Goal: Task Accomplishment & Management: Complete application form

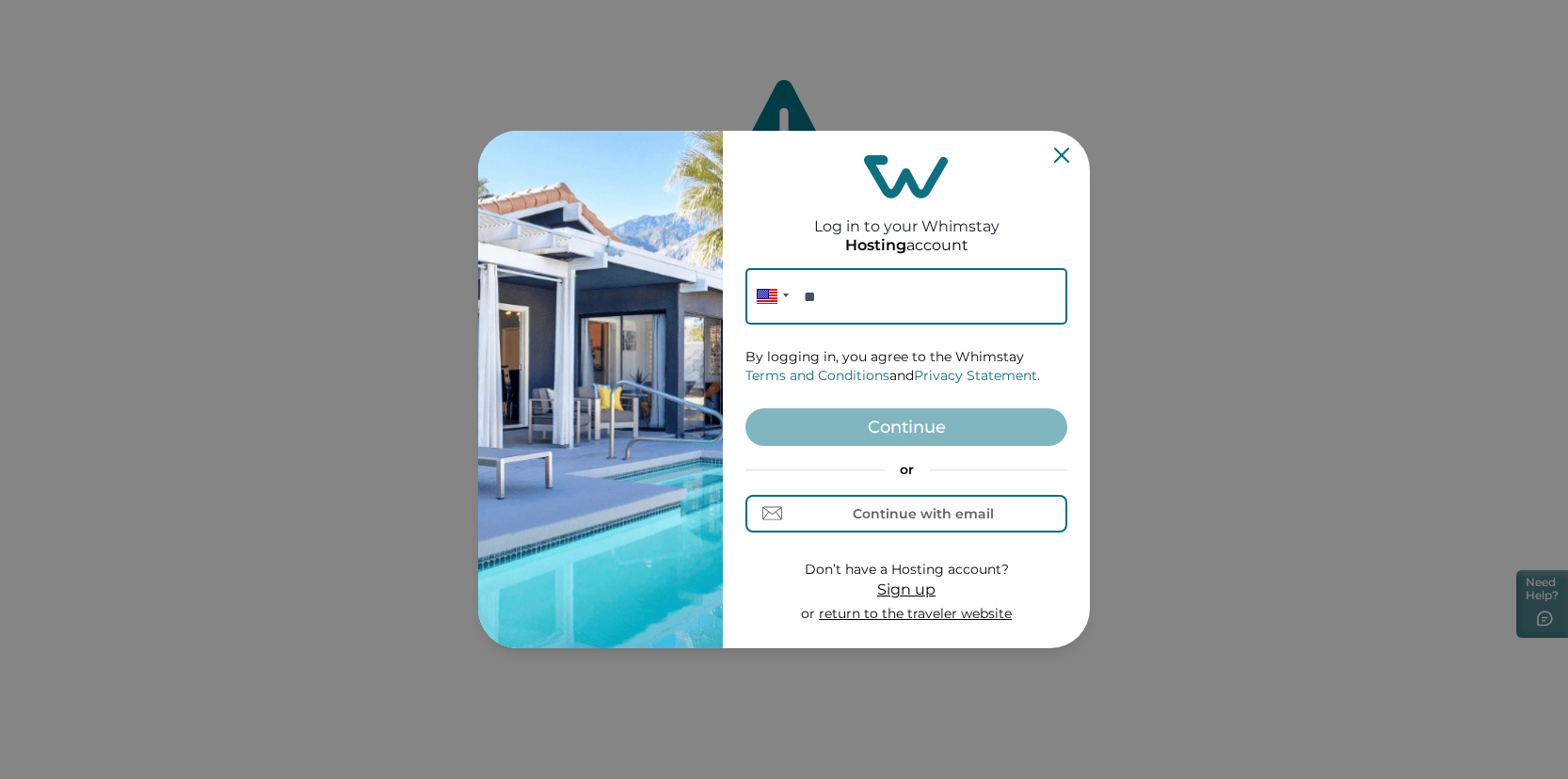
click at [1068, 152] on icon "Close" at bounding box center [1060, 155] width 15 height 15
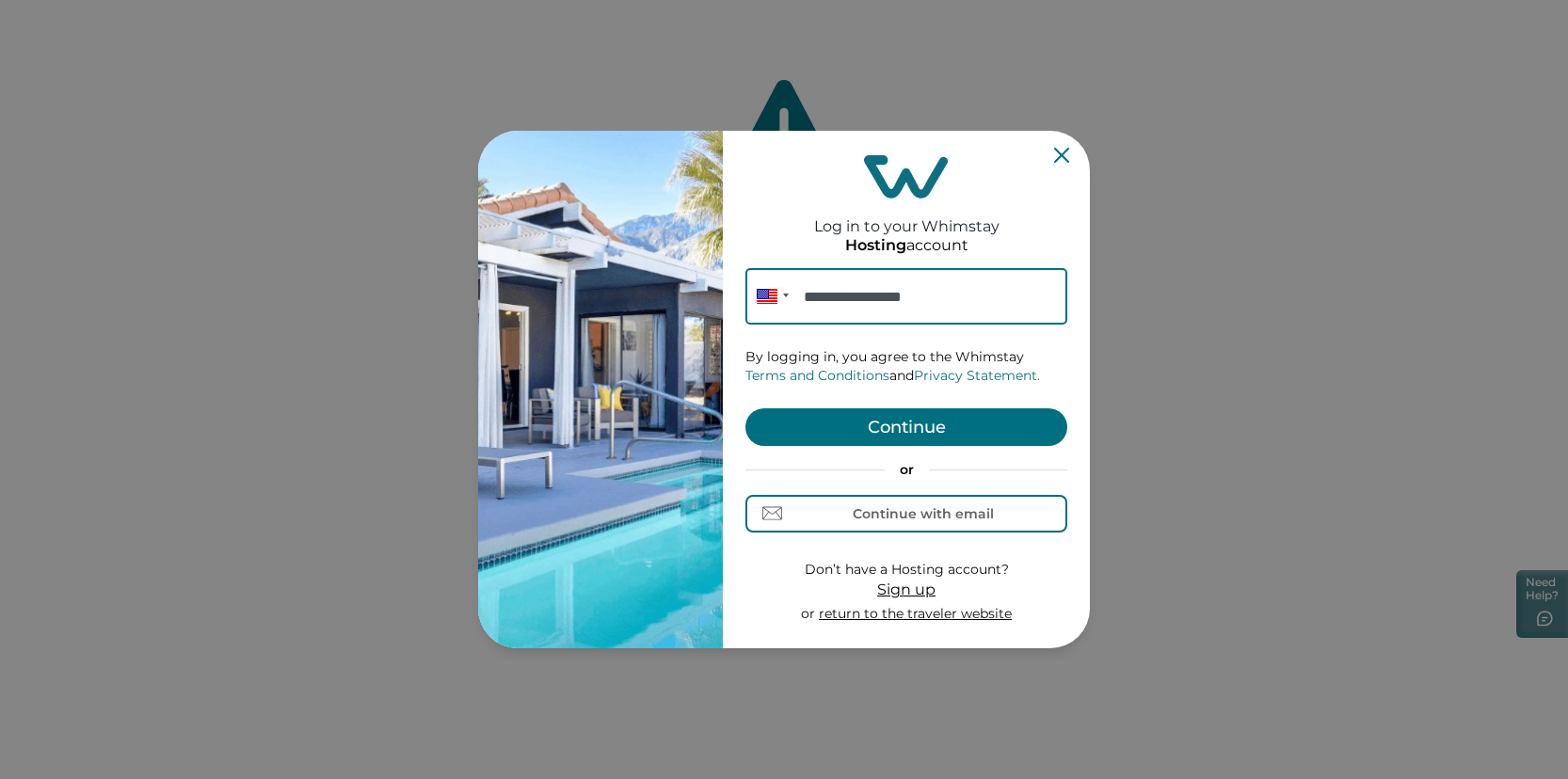
type input "**********"
click at [975, 416] on button "Continue" at bounding box center [906, 427] width 322 height 38
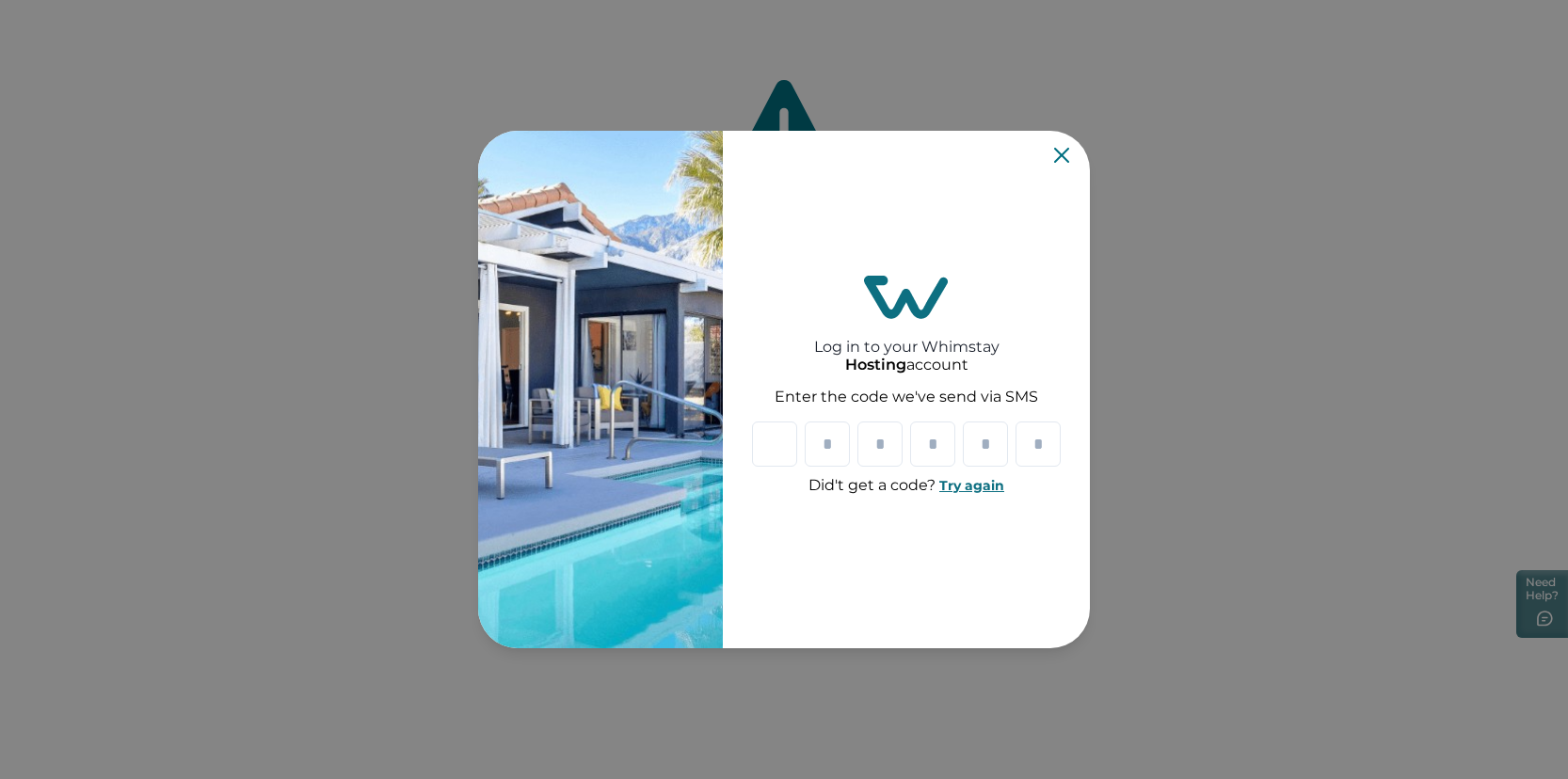
type input "*"
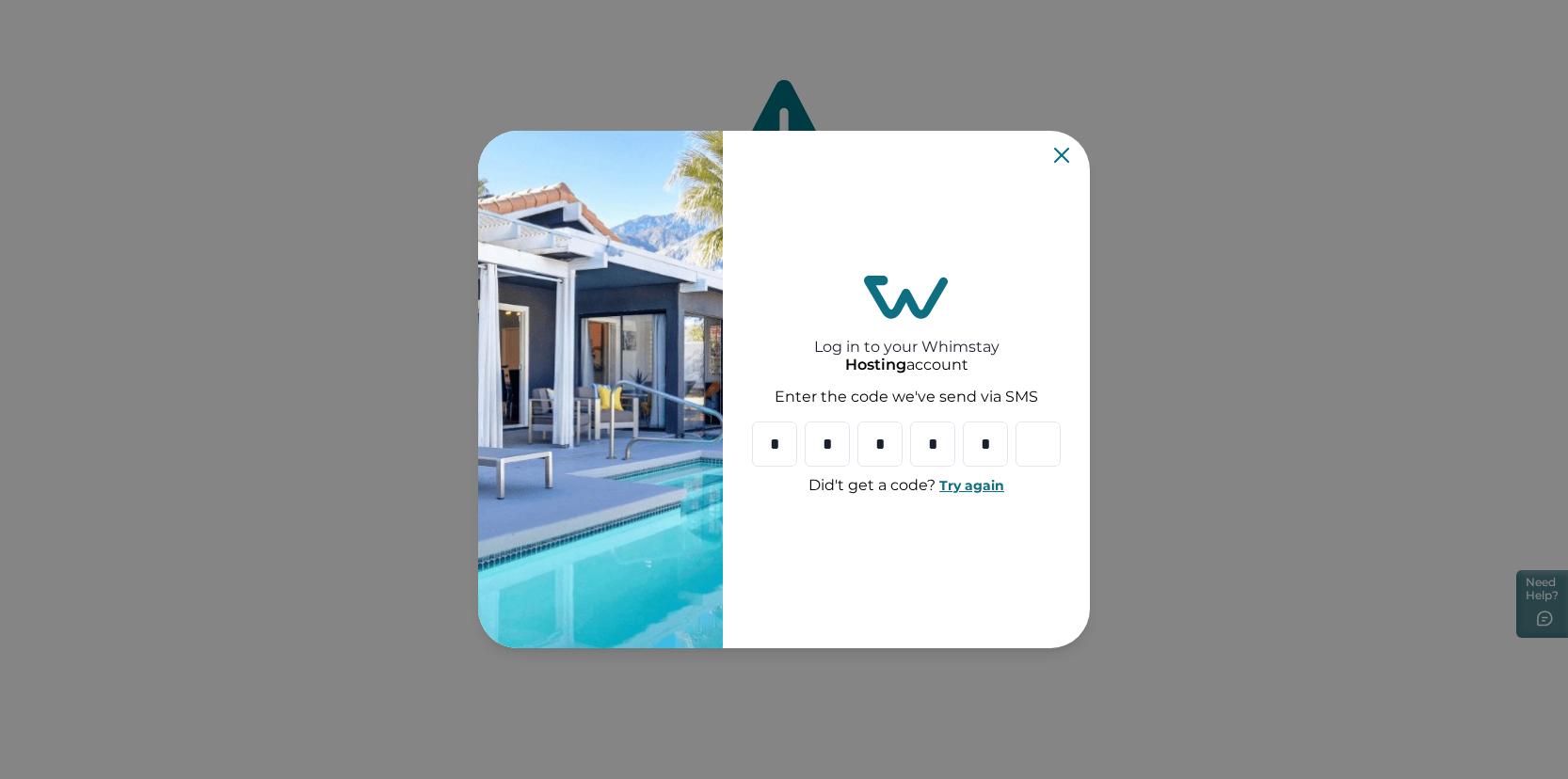
type input "*"
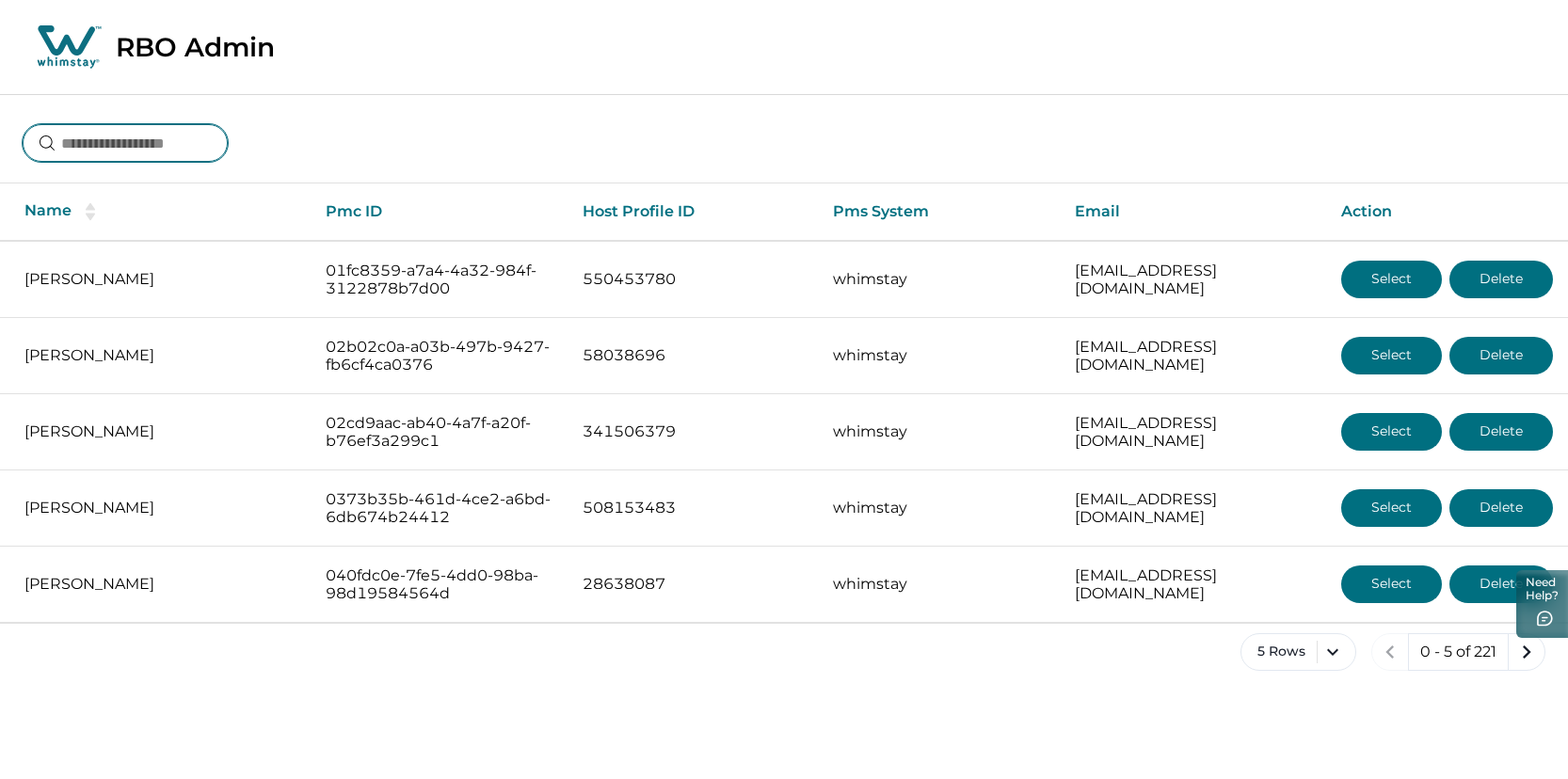
click at [176, 149] on input at bounding box center [125, 142] width 205 height 38
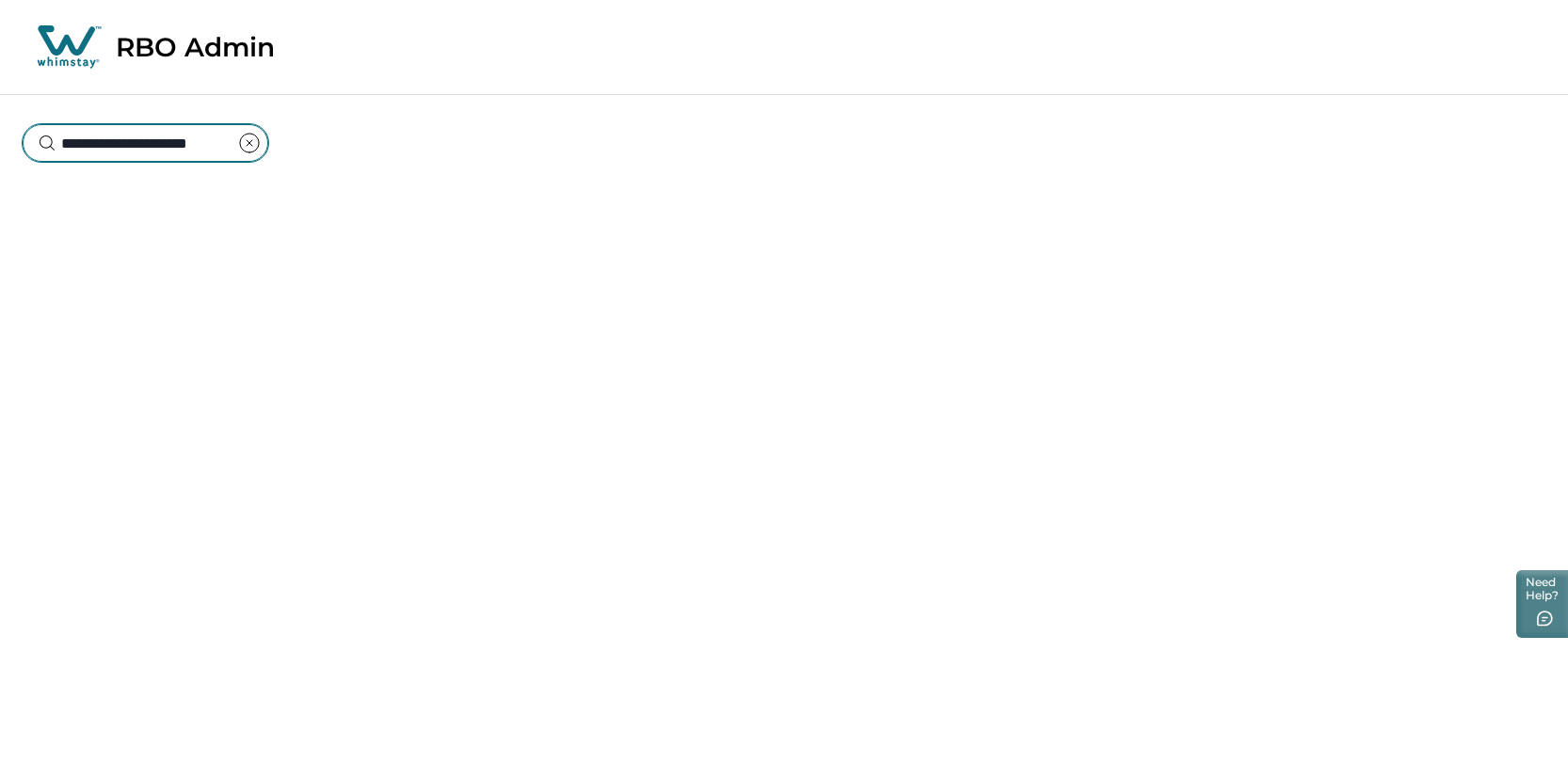
scroll to position [0, 16]
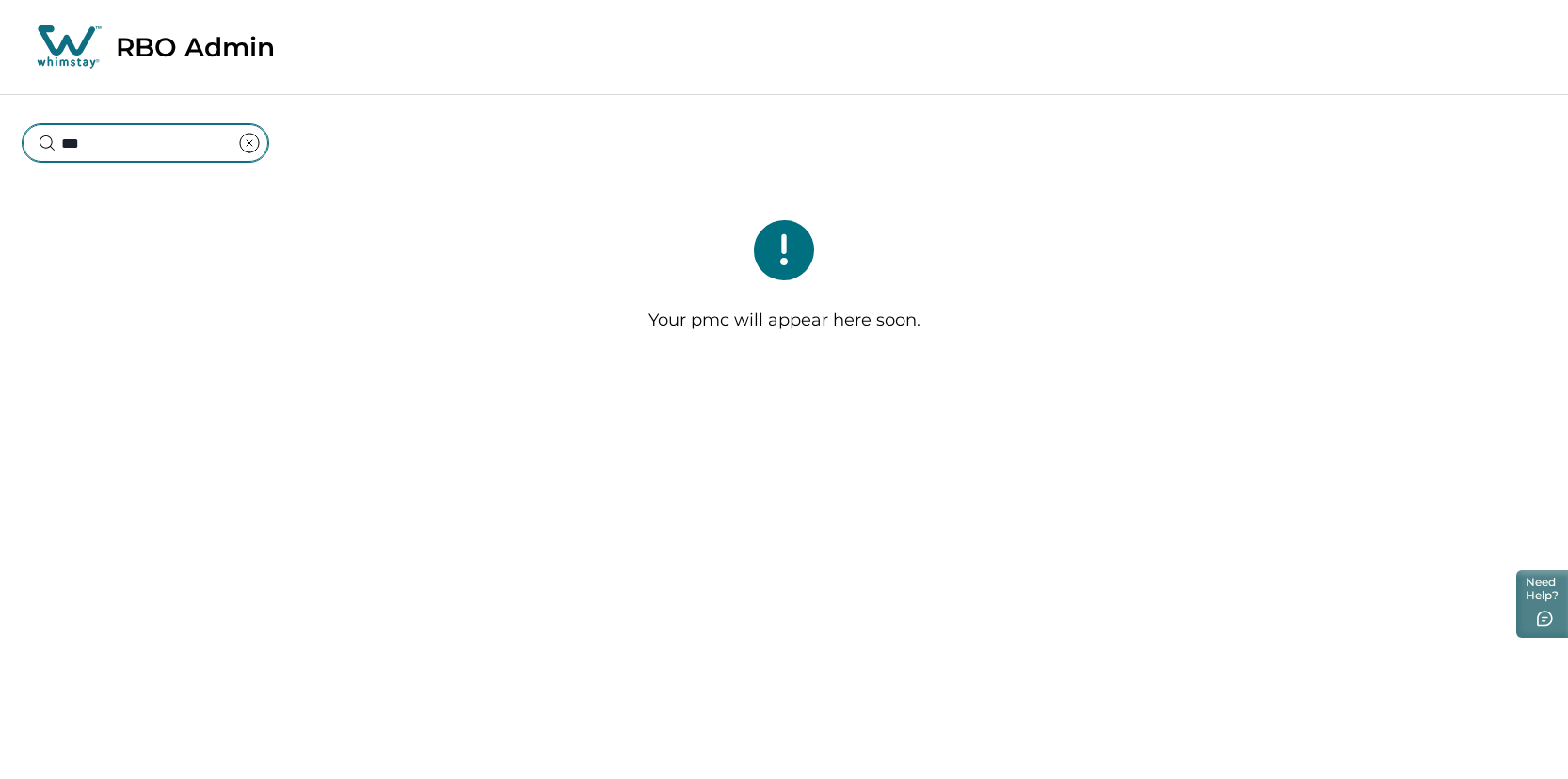
type input "*"
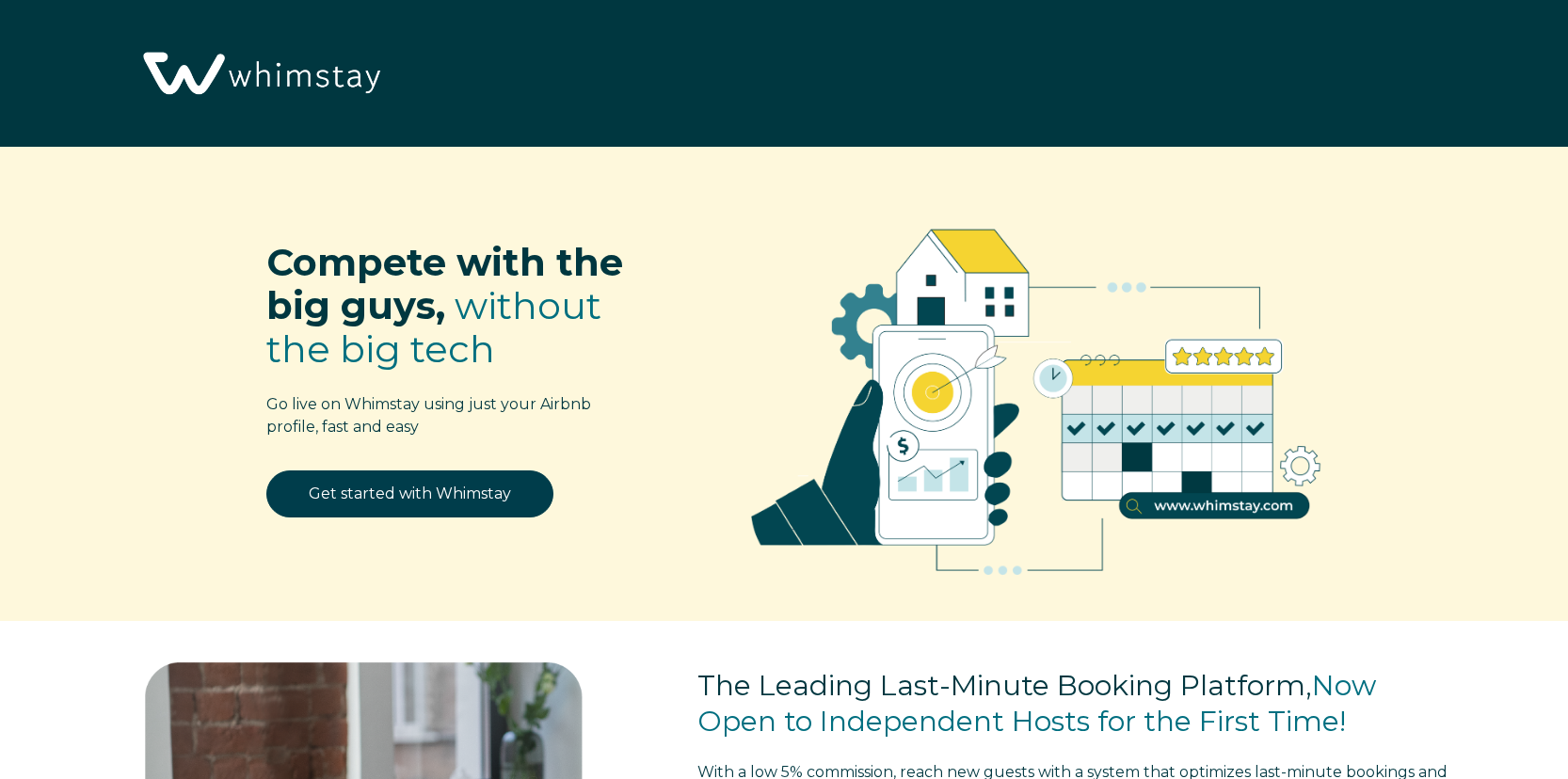
select select "US"
